Goal: Transaction & Acquisition: Purchase product/service

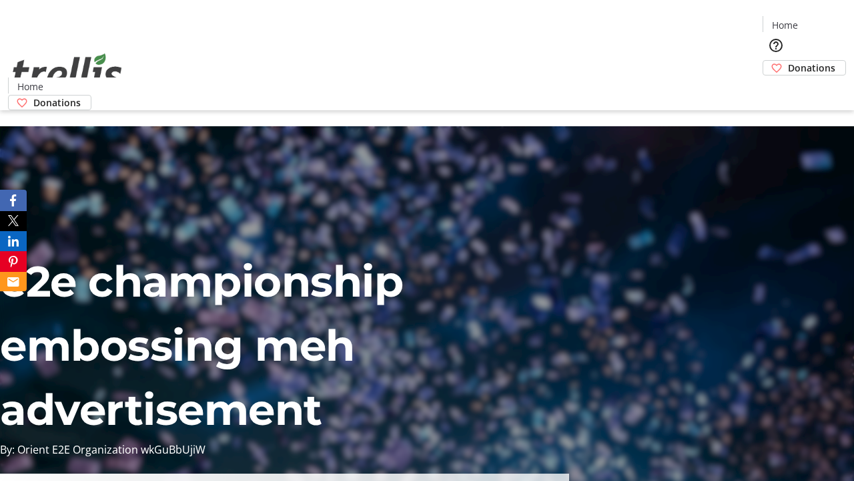
click at [788, 61] on span "Donations" at bounding box center [811, 68] width 47 height 14
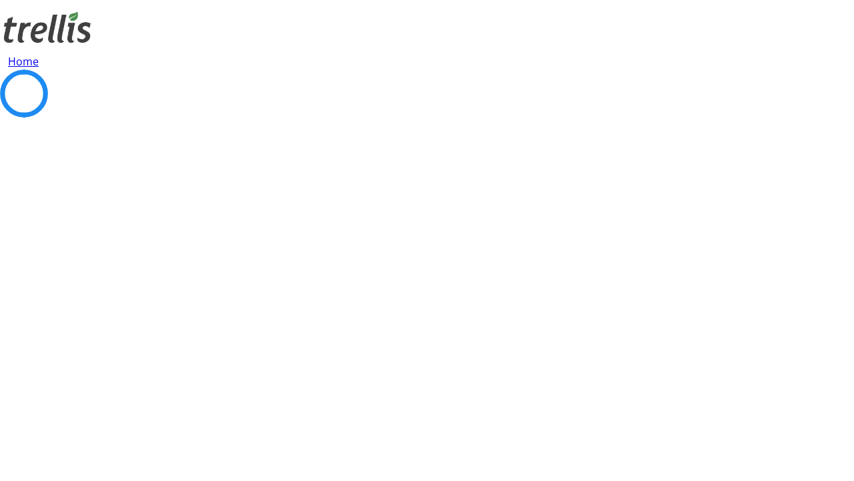
select select "CA"
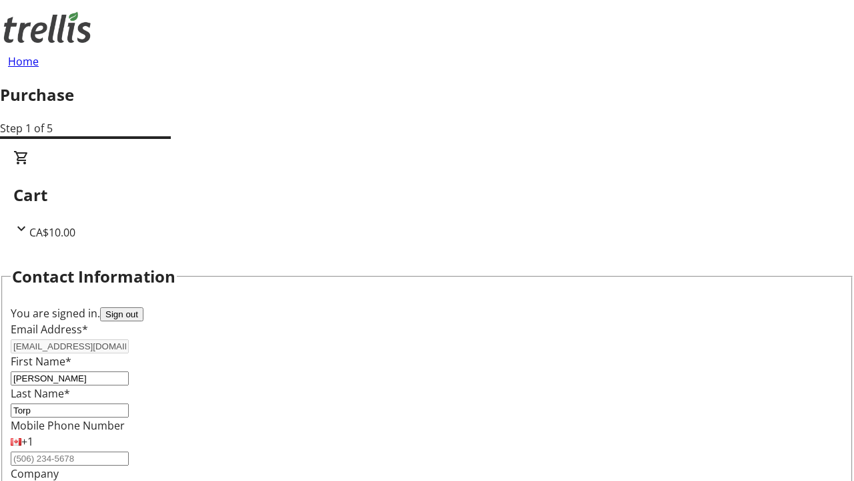
scroll to position [216, 0]
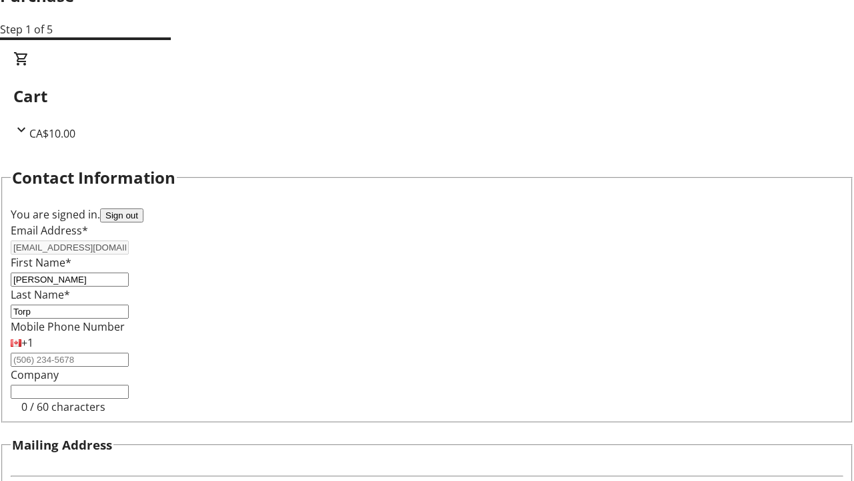
type input "[STREET_ADDRESS][PERSON_NAME]"
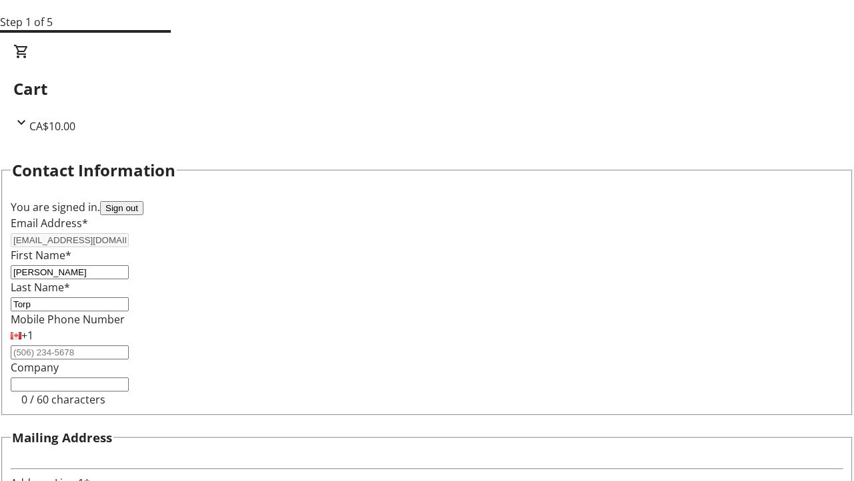
type input "Kelowna"
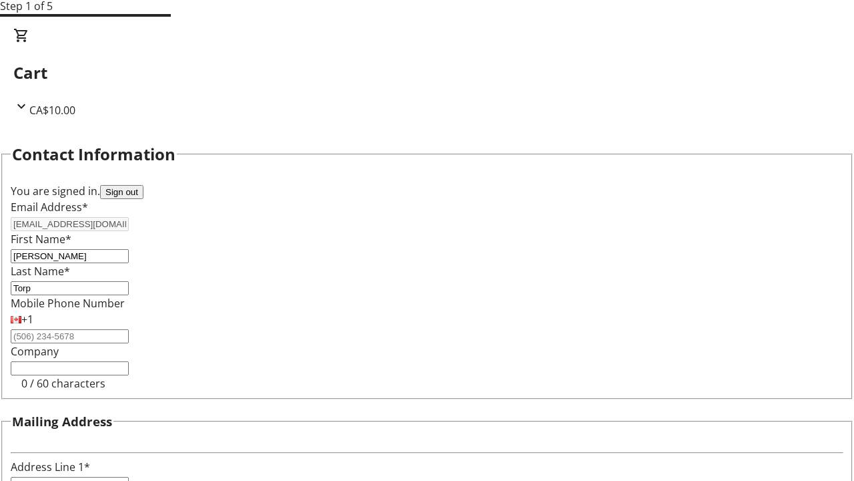
select select "BC"
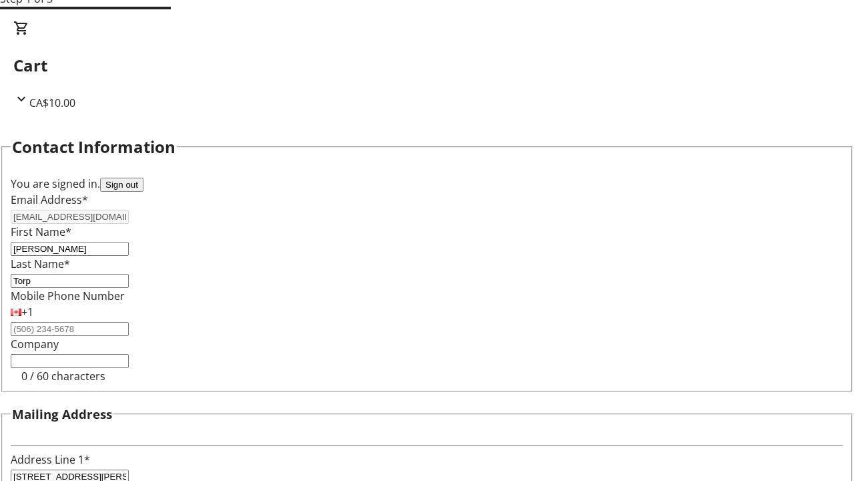
type input "Kelowna"
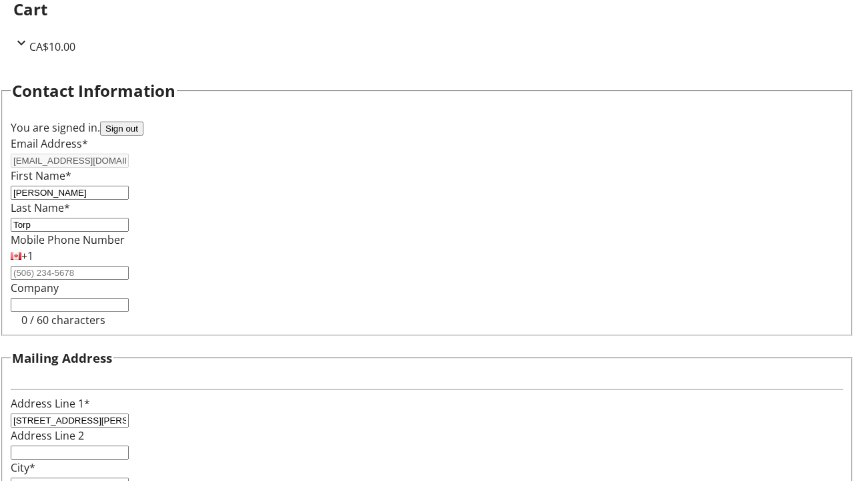
type input "V1Y 0C2"
